Goal: Navigation & Orientation: Find specific page/section

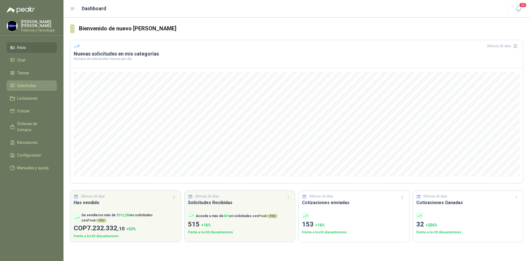
click at [38, 83] on li "Solicitudes" at bounding box center [32, 86] width 44 height 6
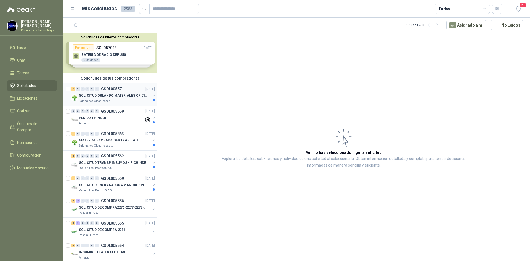
click at [99, 99] on p "Salamanca Oleaginosas SAS" at bounding box center [96, 101] width 35 height 4
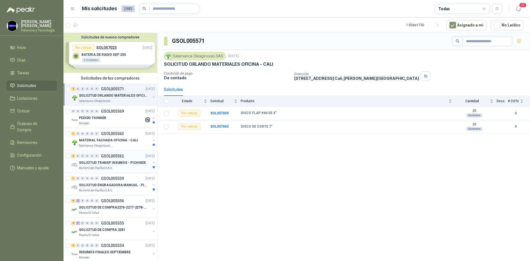
click at [94, 160] on p "SOLICITUD TRANSP INSUMOS - PICHINDE" at bounding box center [112, 162] width 67 height 5
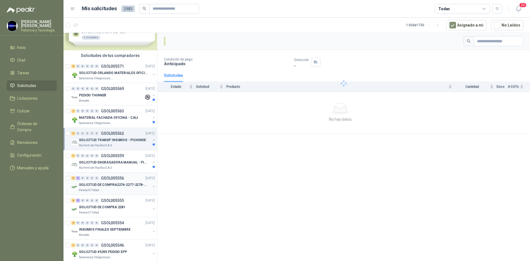
scroll to position [28, 0]
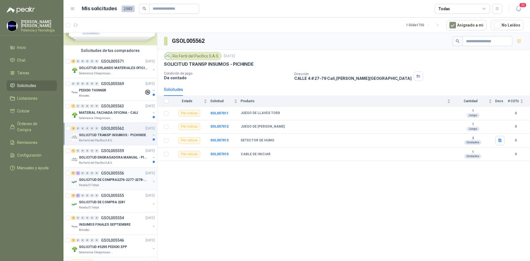
click at [104, 182] on p "SOLICITUD DE COMPRA2276-2277-2278-2284-2285-" at bounding box center [113, 179] width 69 height 5
